Goal: Find specific page/section: Find specific page/section

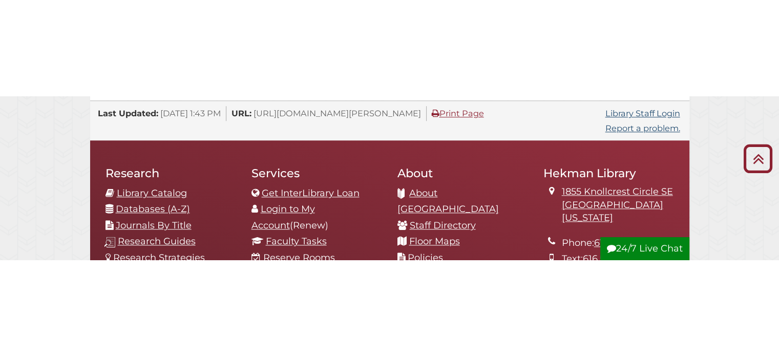
scroll to position [1124, 0]
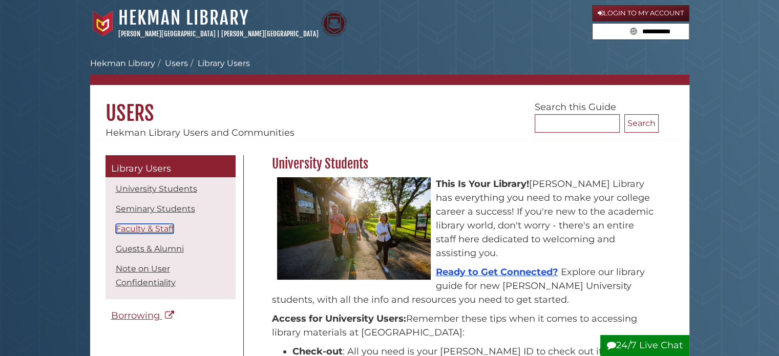
click at [157, 229] on link "Faculty & Staff" at bounding box center [145, 229] width 58 height 10
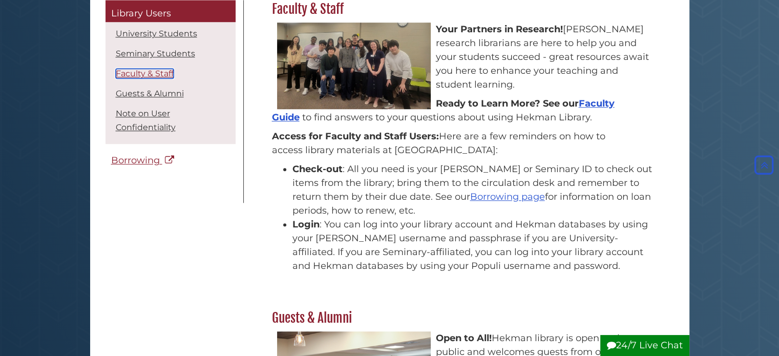
click at [142, 71] on link "Faculty & Staff" at bounding box center [145, 74] width 58 height 10
click at [289, 115] on link "Faculty Guide" at bounding box center [443, 110] width 343 height 25
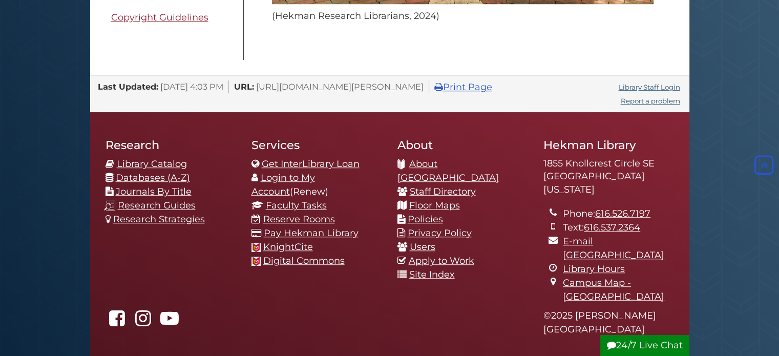
scroll to position [813, 0]
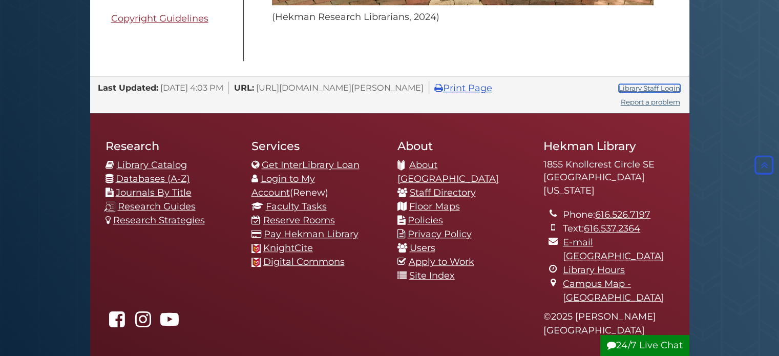
click at [670, 84] on link "Library Staff Login" at bounding box center [649, 88] width 61 height 8
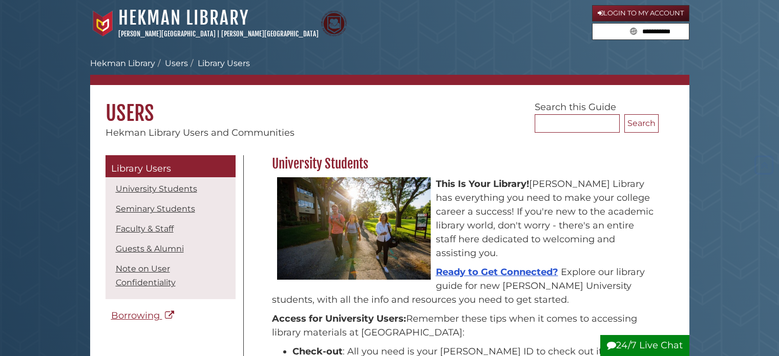
scroll to position [759, 0]
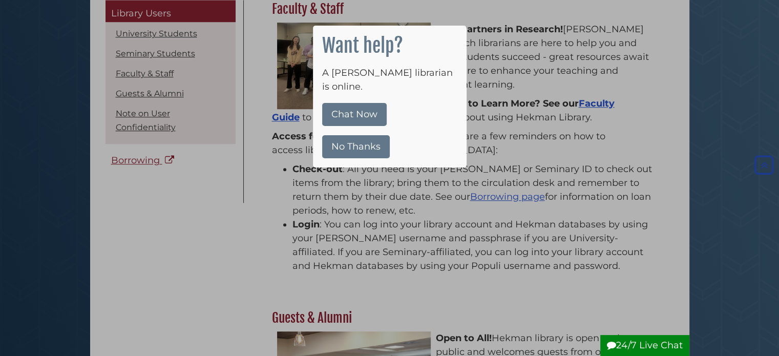
click at [352, 135] on button "No Thanks" at bounding box center [356, 146] width 68 height 23
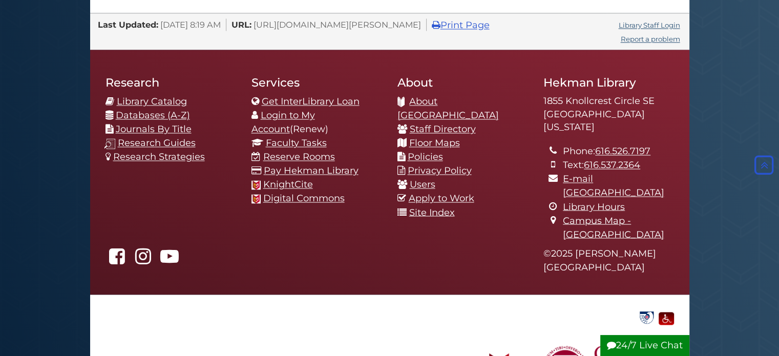
scroll to position [1776, 0]
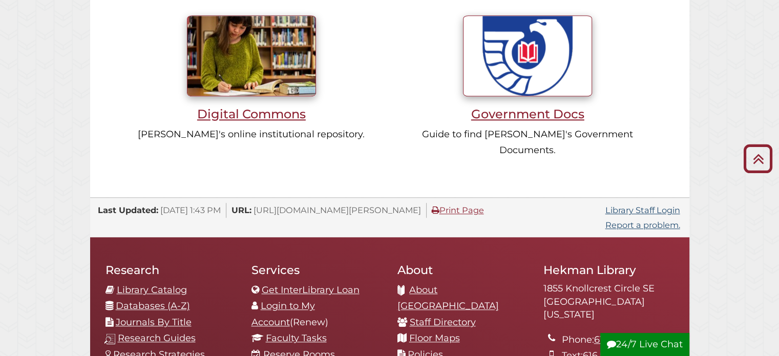
scroll to position [1136, 0]
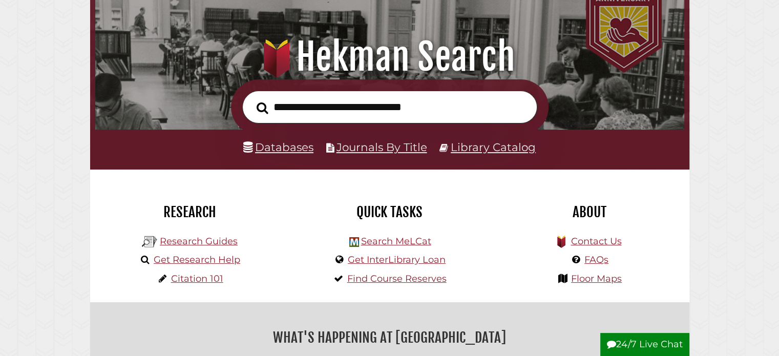
scroll to position [102, 0]
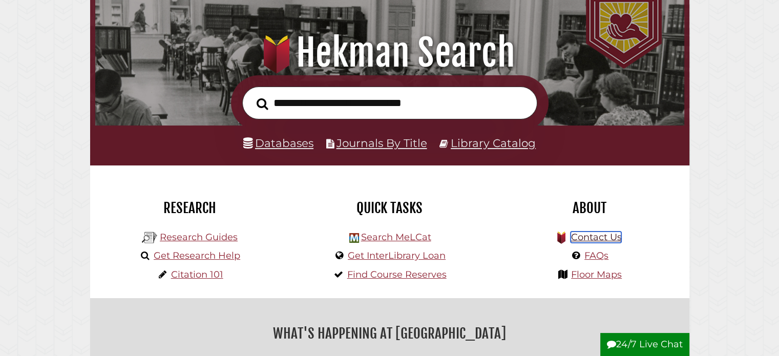
click at [595, 239] on link "Contact Us" at bounding box center [596, 237] width 51 height 11
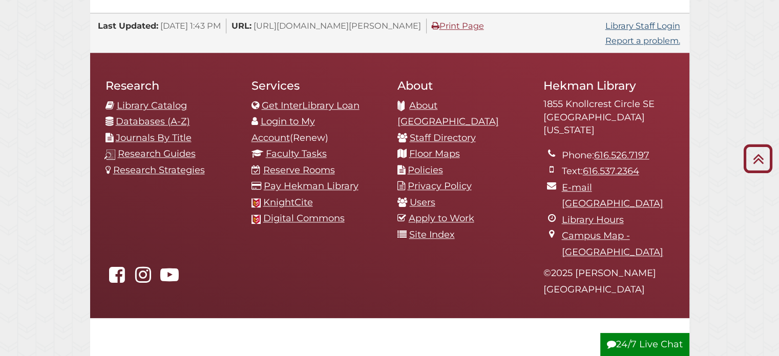
scroll to position [199, 0]
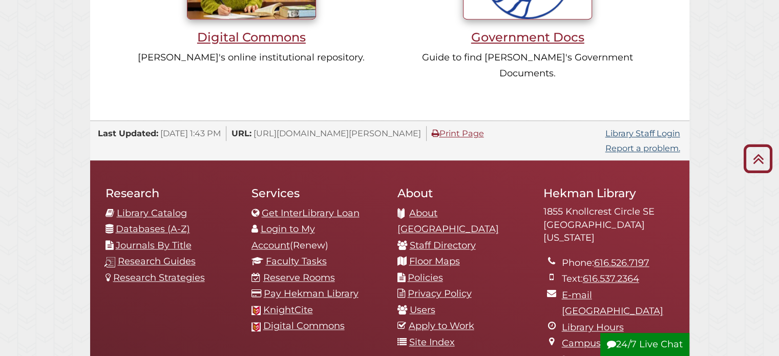
scroll to position [1136, 0]
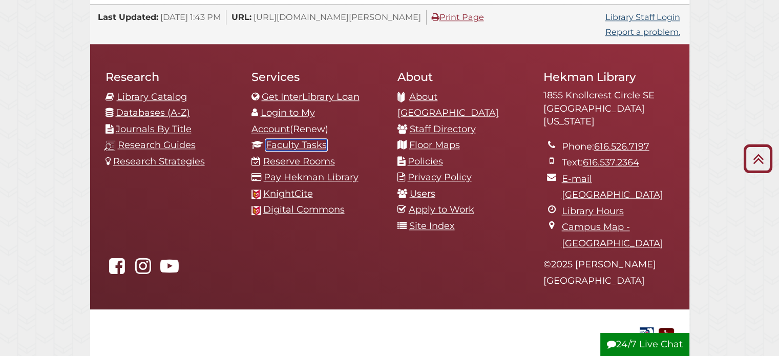
click at [302, 139] on link "Faculty Tasks" at bounding box center [296, 144] width 61 height 11
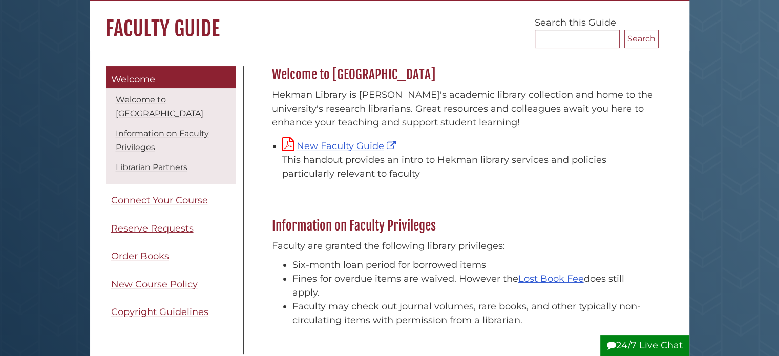
scroll to position [102, 0]
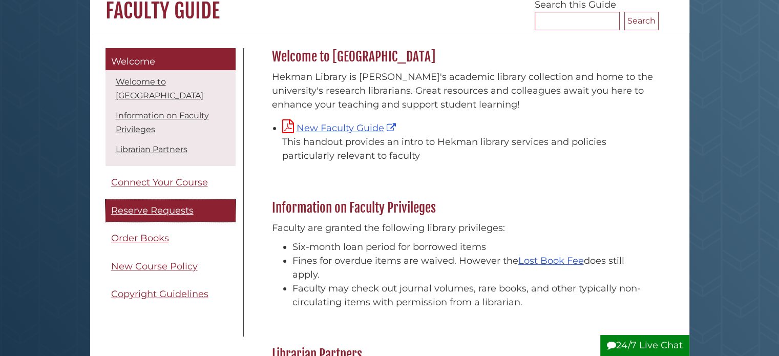
click at [167, 213] on span "Reserve Requests" at bounding box center [152, 210] width 82 height 11
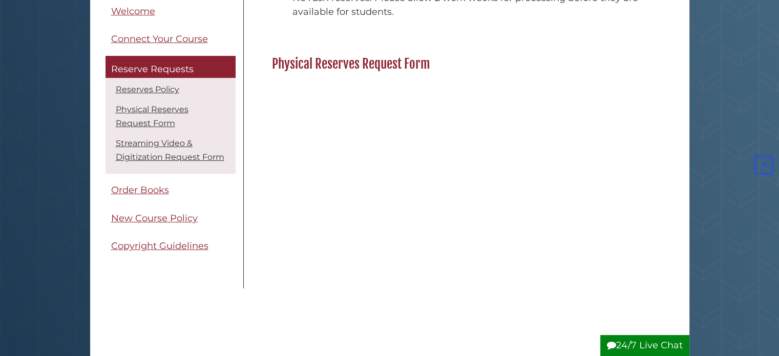
scroll to position [256, 0]
